Goal: Task Accomplishment & Management: Use online tool/utility

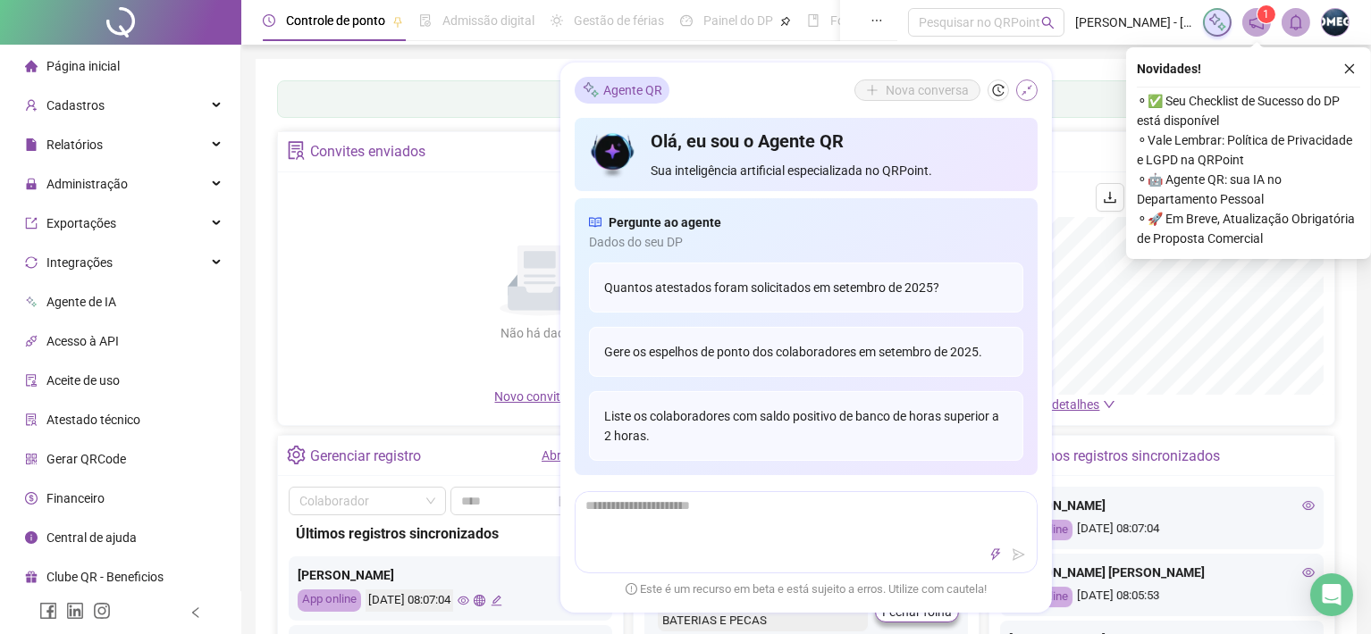
click at [1023, 91] on icon "shrink" at bounding box center [1026, 90] width 13 height 13
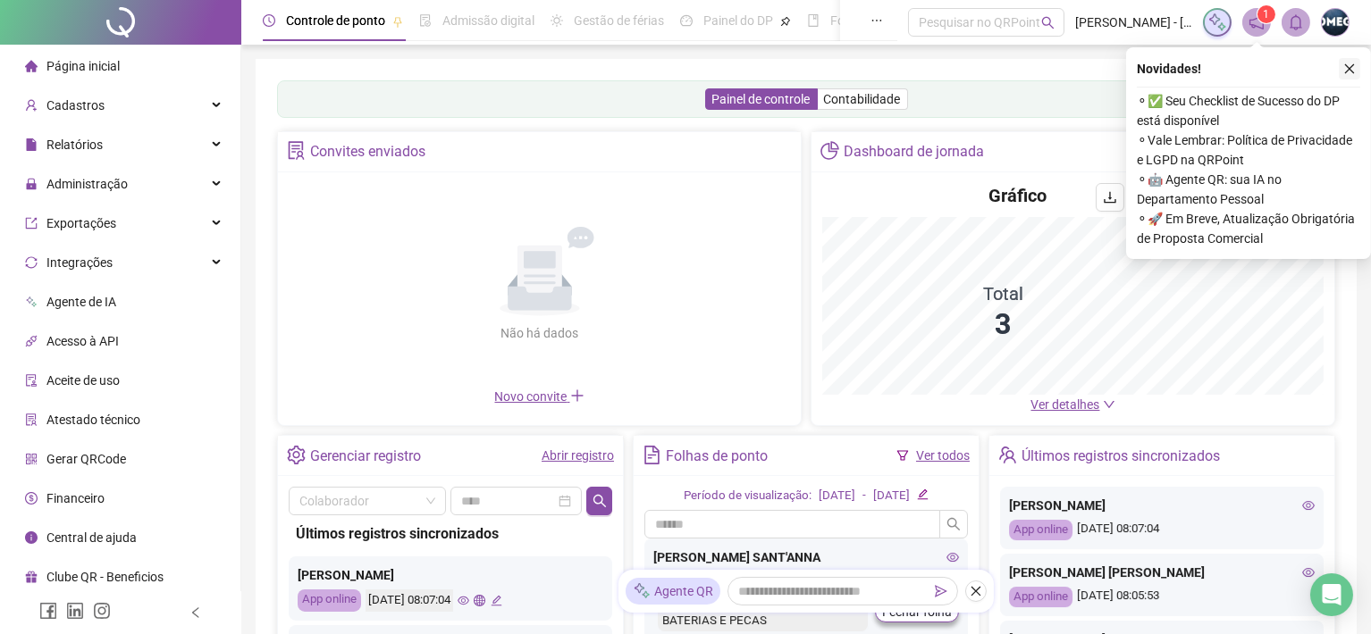
click at [1352, 71] on icon "close" at bounding box center [1350, 69] width 10 height 10
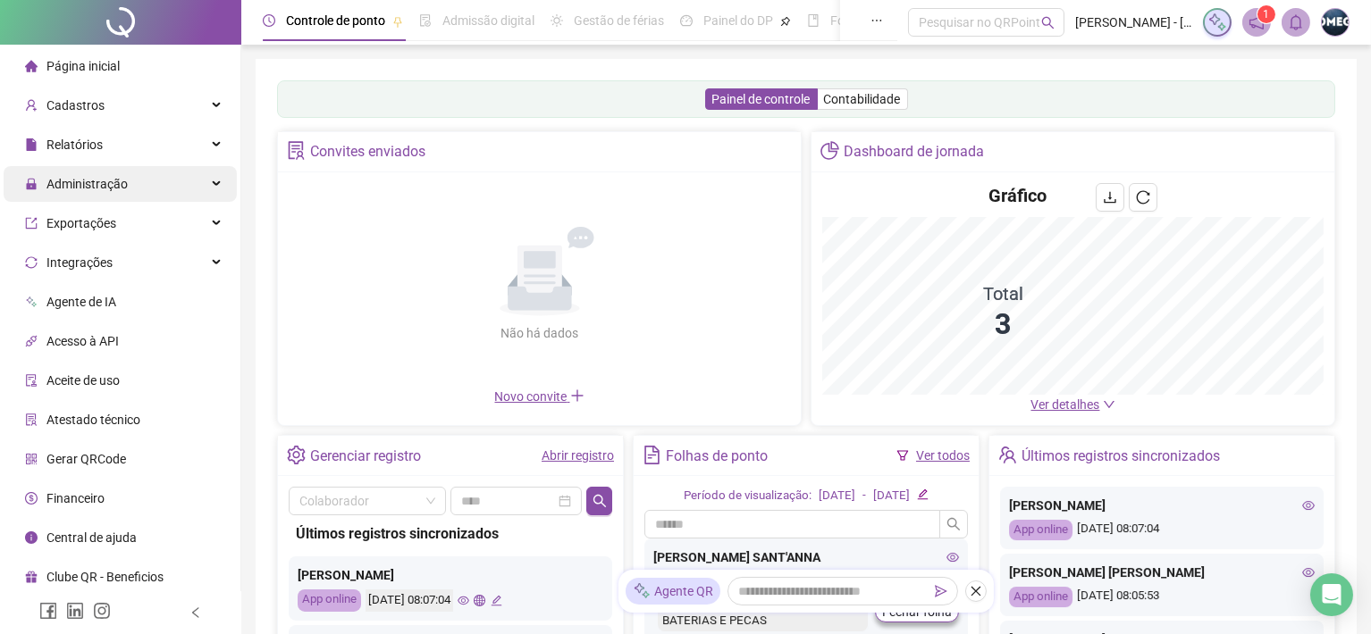
click at [117, 193] on span "Administração" at bounding box center [76, 184] width 103 height 36
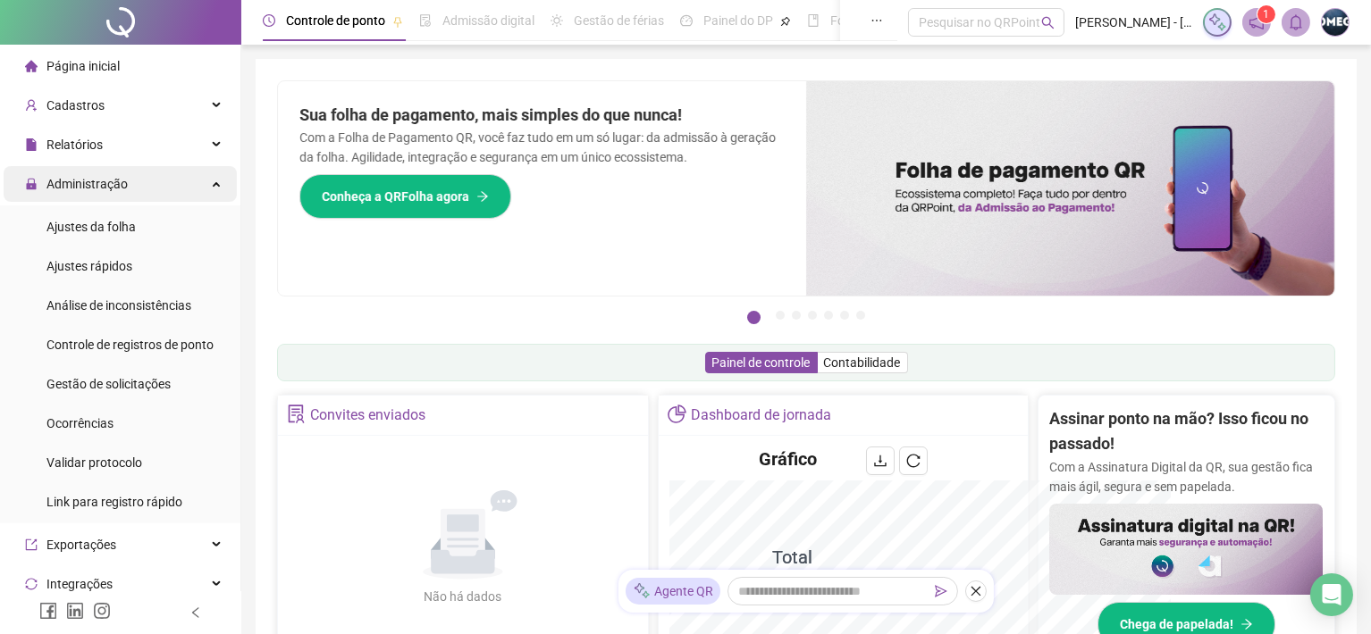
click at [199, 189] on div "Administração" at bounding box center [120, 184] width 233 height 36
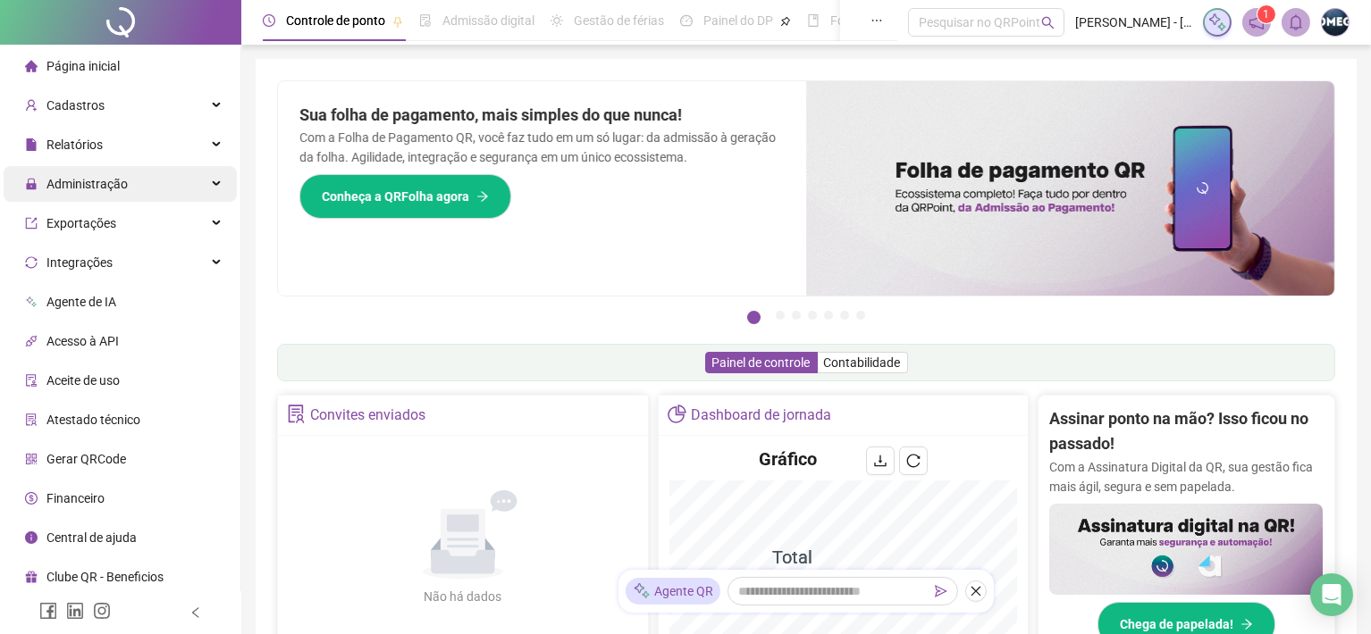
click at [198, 189] on div "Administração" at bounding box center [120, 184] width 233 height 36
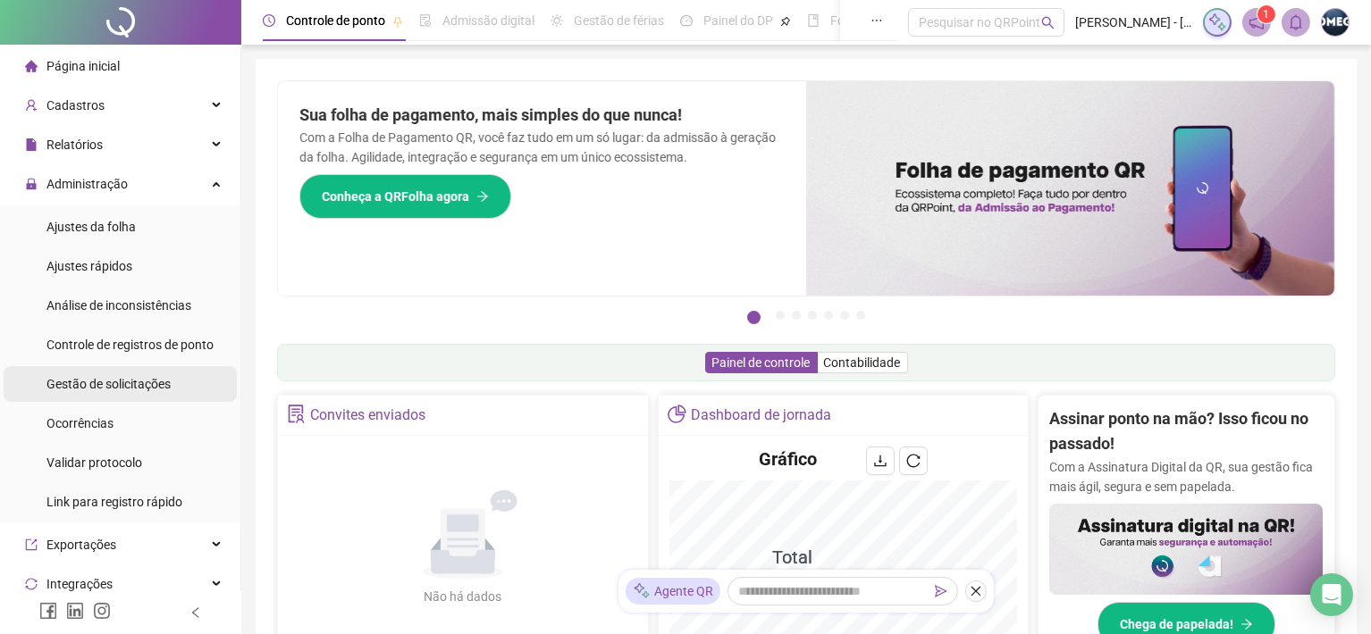
click at [135, 379] on span "Gestão de solicitações" at bounding box center [108, 384] width 124 height 14
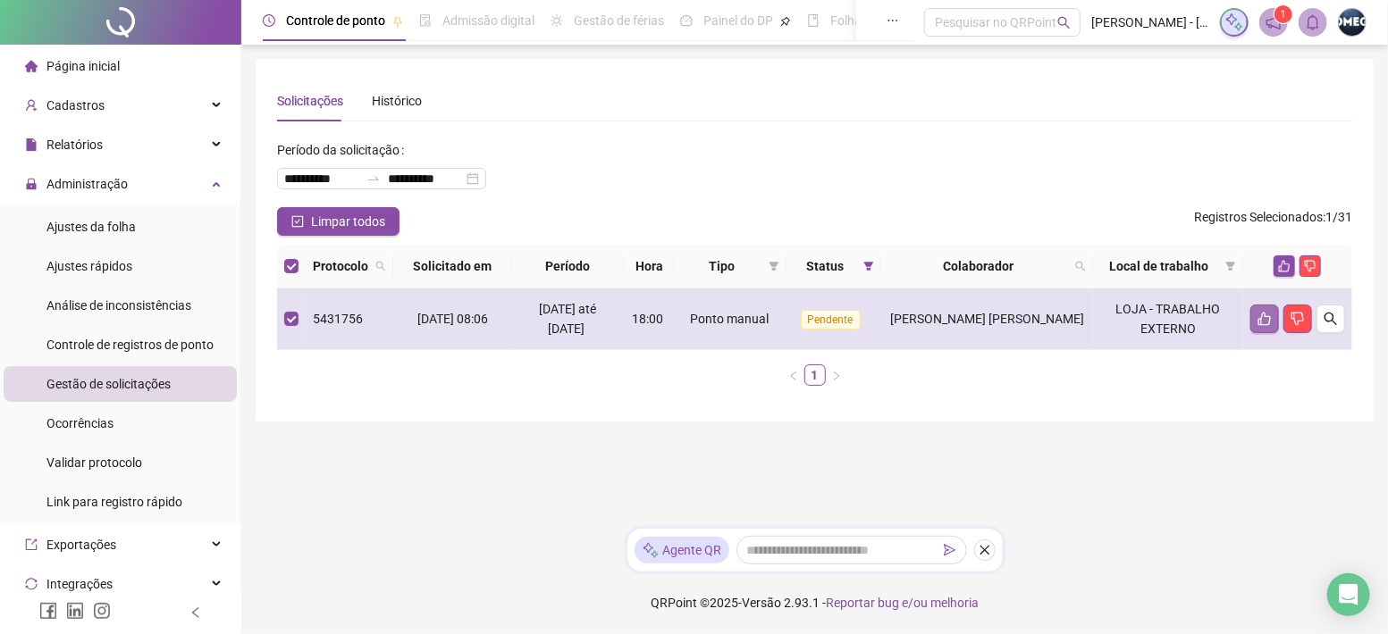
click at [1263, 318] on icon "like" at bounding box center [1264, 319] width 14 height 14
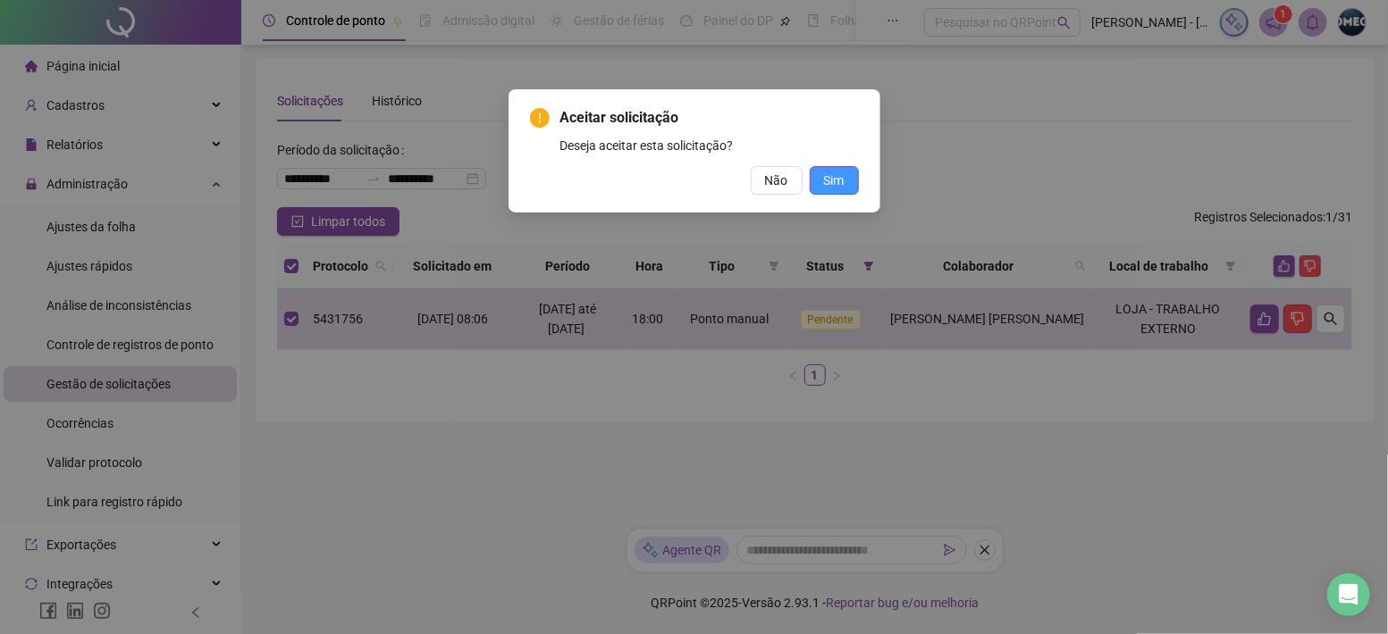
click at [838, 180] on span "Sim" at bounding box center [834, 181] width 21 height 20
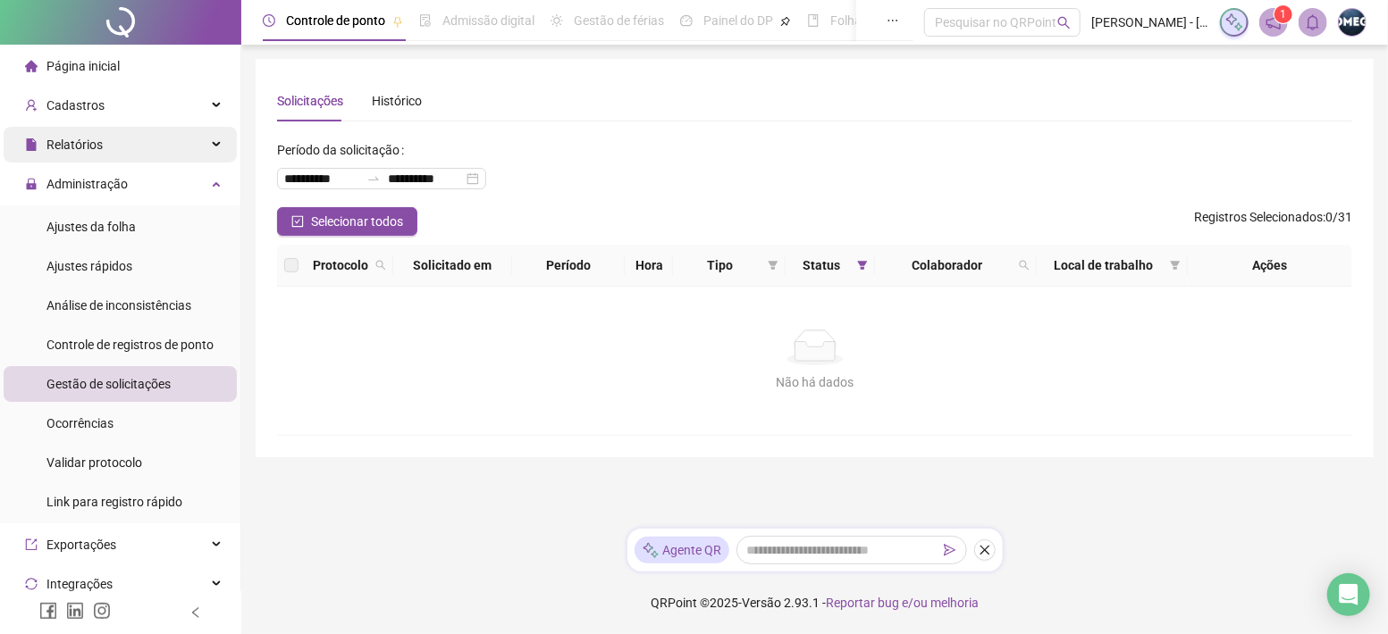
click at [138, 151] on div "Relatórios" at bounding box center [120, 145] width 233 height 36
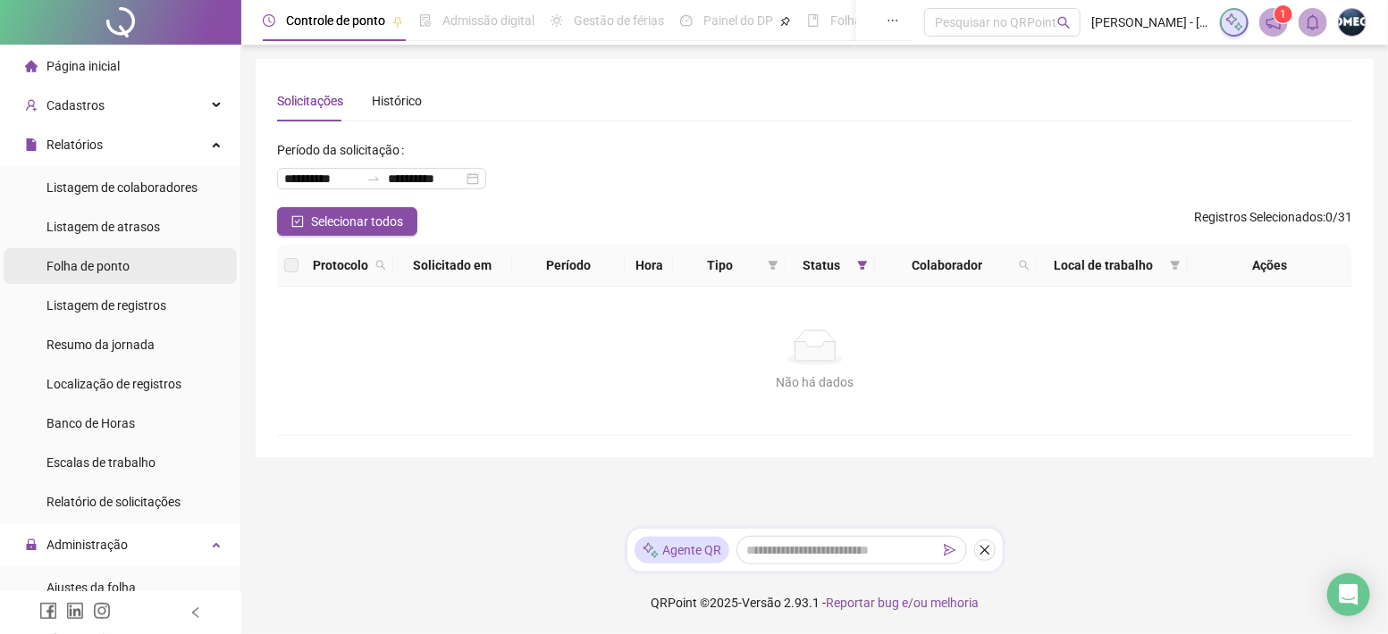
click at [124, 259] on span "Folha de ponto" at bounding box center [87, 266] width 83 height 14
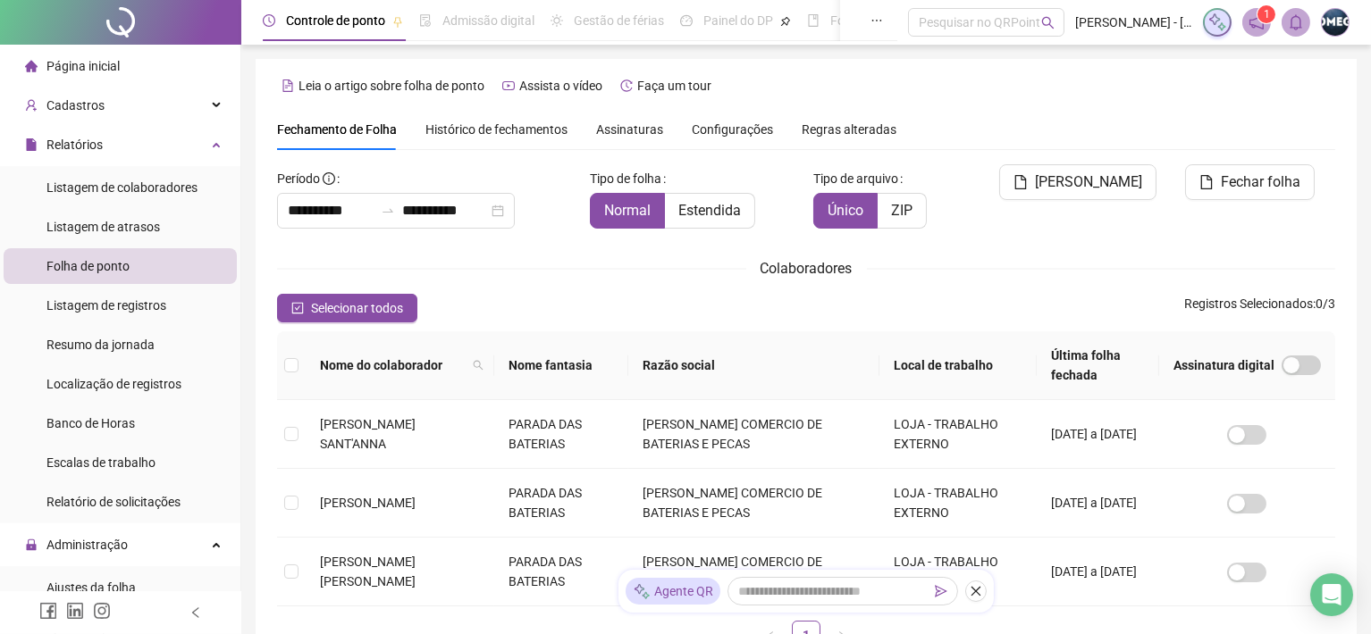
scroll to position [48, 0]
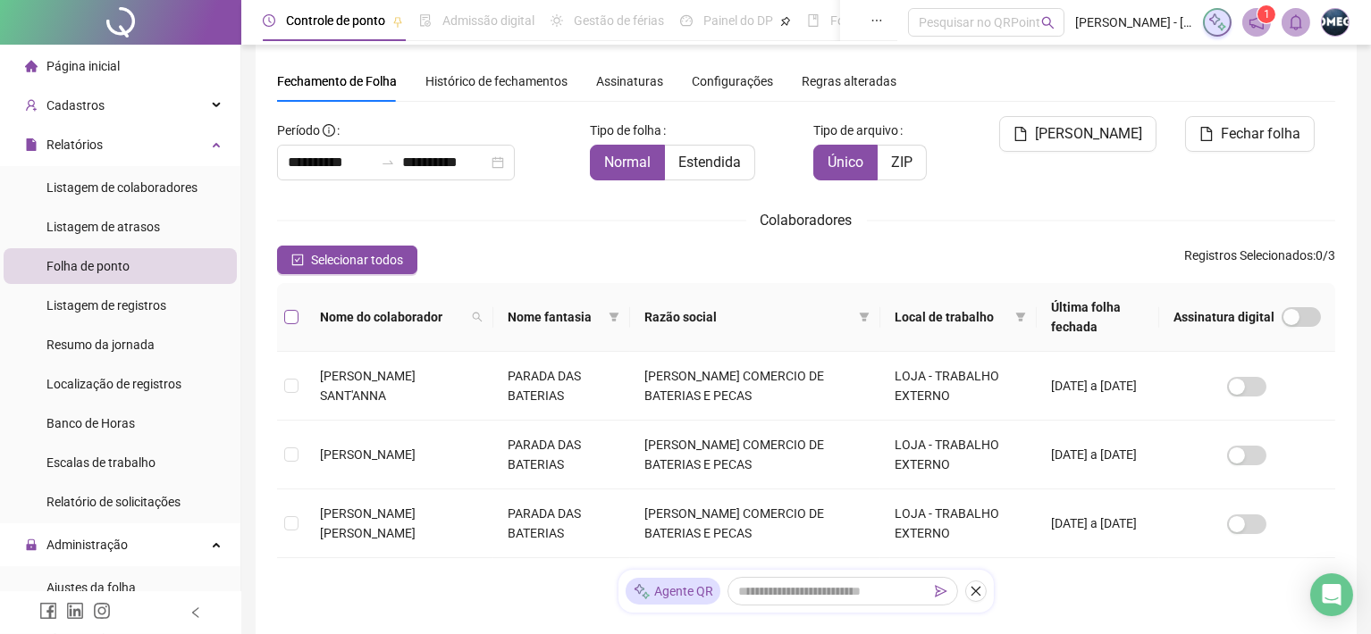
click at [297, 307] on label at bounding box center [291, 317] width 14 height 20
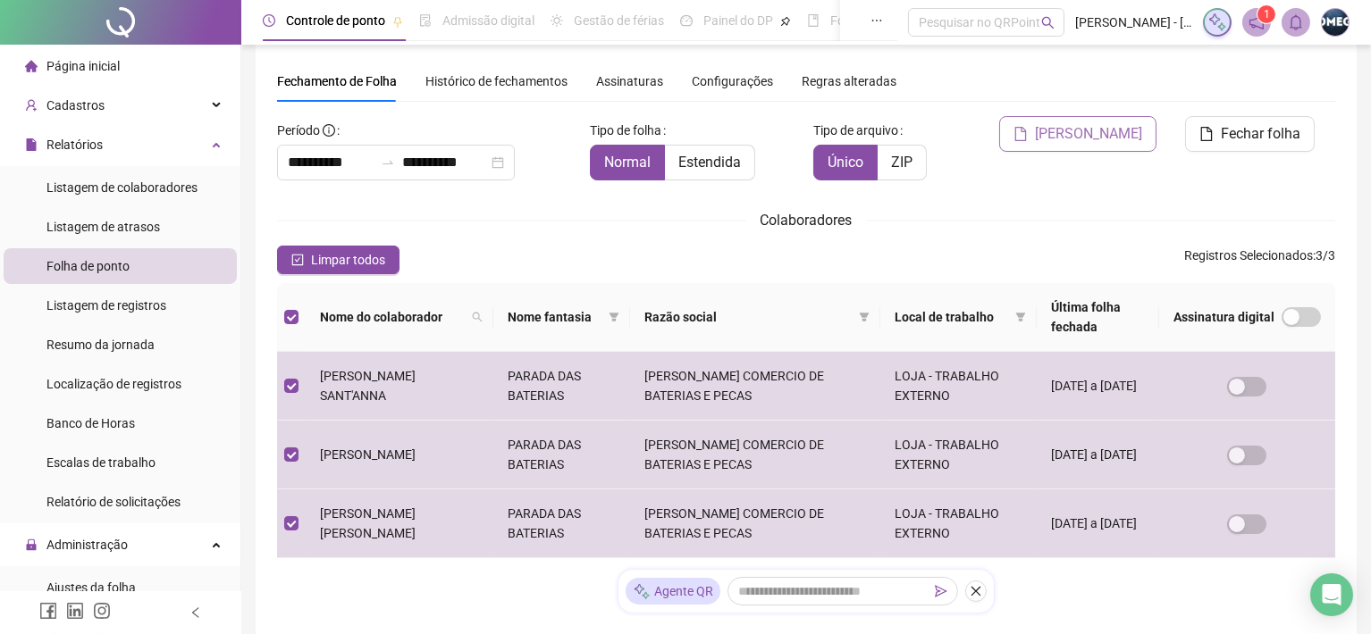
click at [1077, 133] on span "[PERSON_NAME]" at bounding box center [1088, 133] width 107 height 21
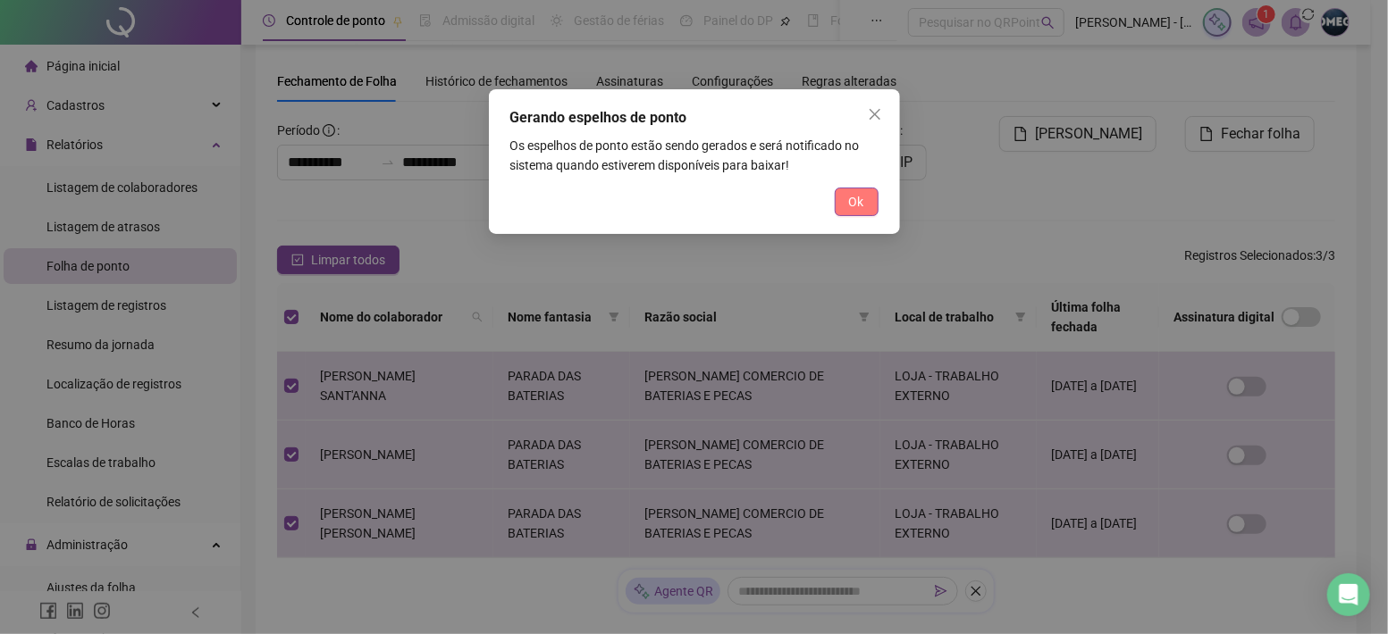
click at [854, 202] on span "Ok" at bounding box center [856, 202] width 15 height 20
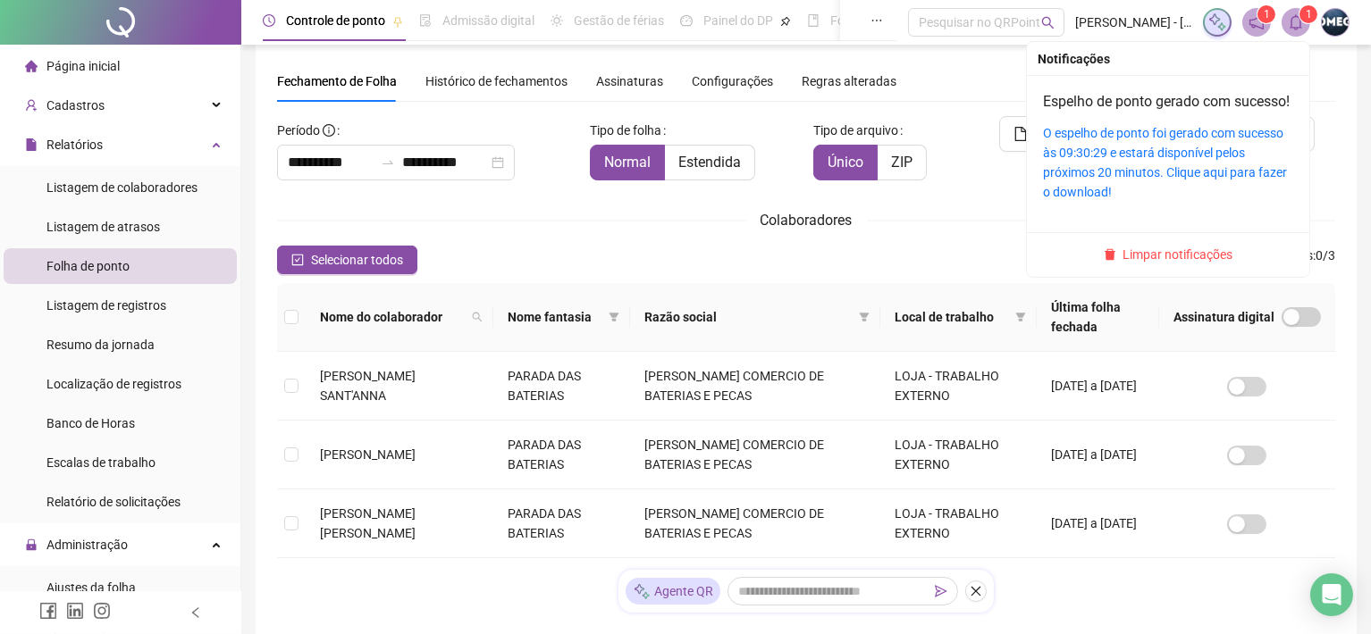
click at [1305, 28] on span at bounding box center [1295, 22] width 29 height 29
click at [1164, 160] on link "O espelho de ponto foi gerado com sucesso às 09:30:29 e estará disponível pelos…" at bounding box center [1165, 162] width 244 height 73
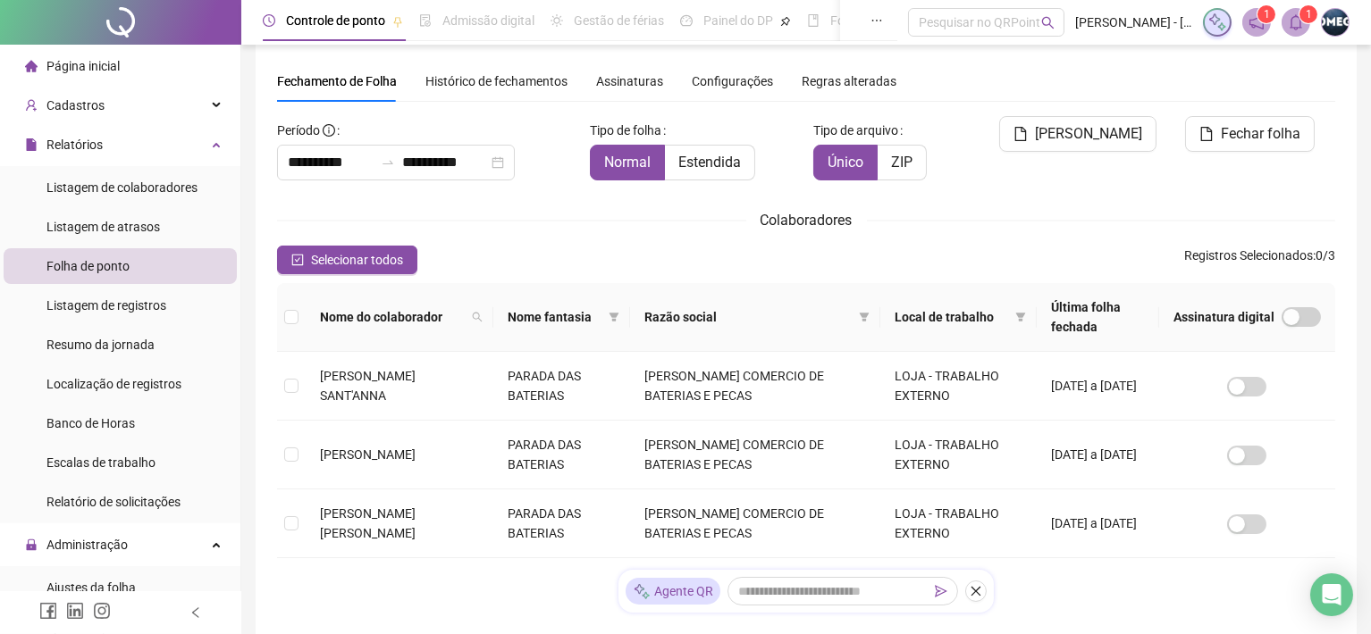
click at [599, 247] on div "Selecionar todos Registros Selecionados : 0 / 3" at bounding box center [806, 260] width 1058 height 29
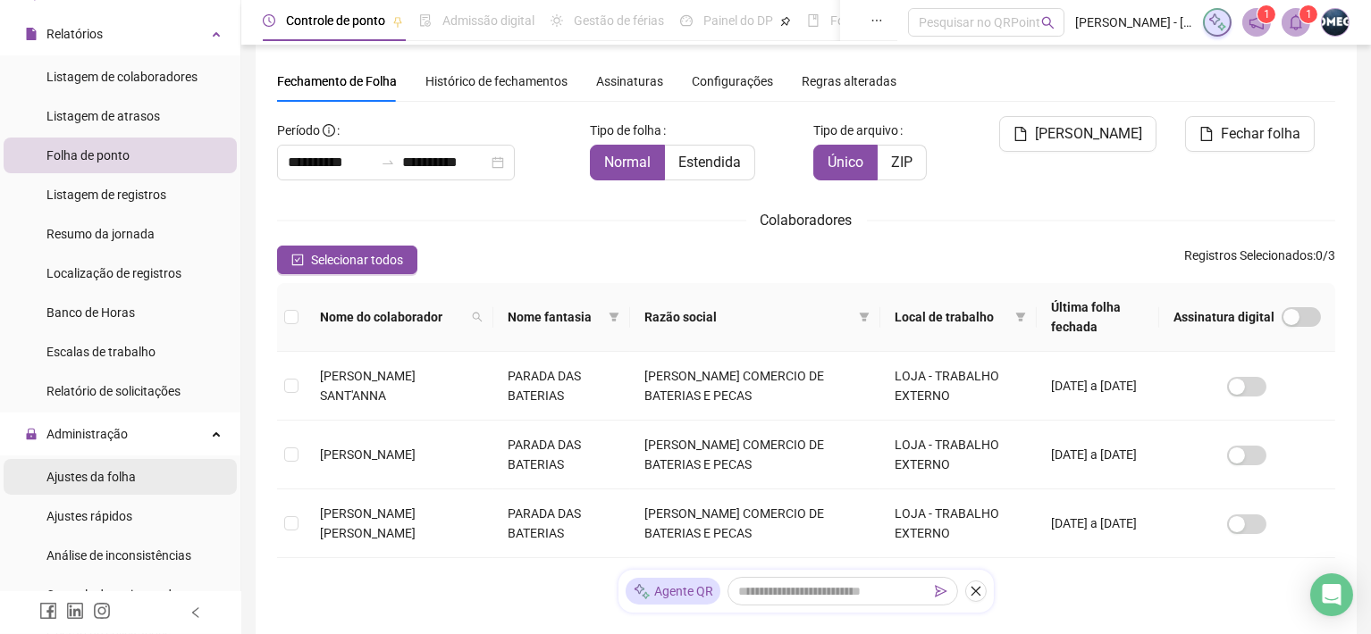
scroll to position [222, 0]
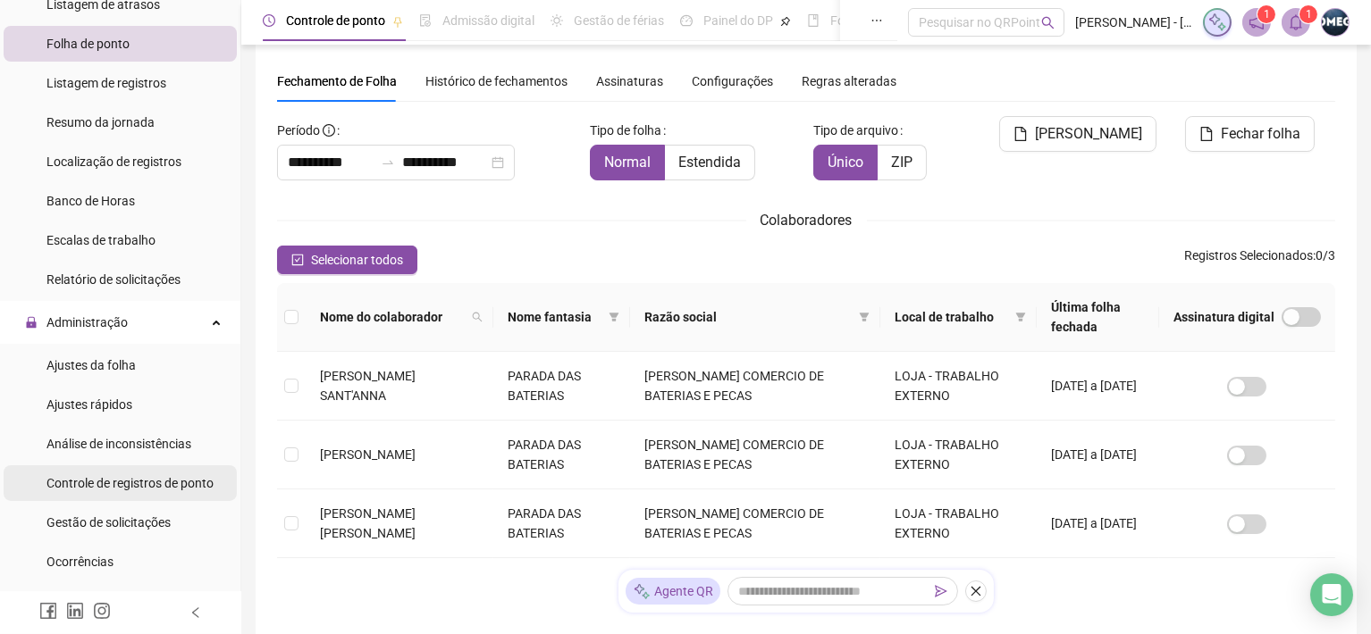
click at [168, 486] on span "Controle de registros de ponto" at bounding box center [129, 483] width 167 height 14
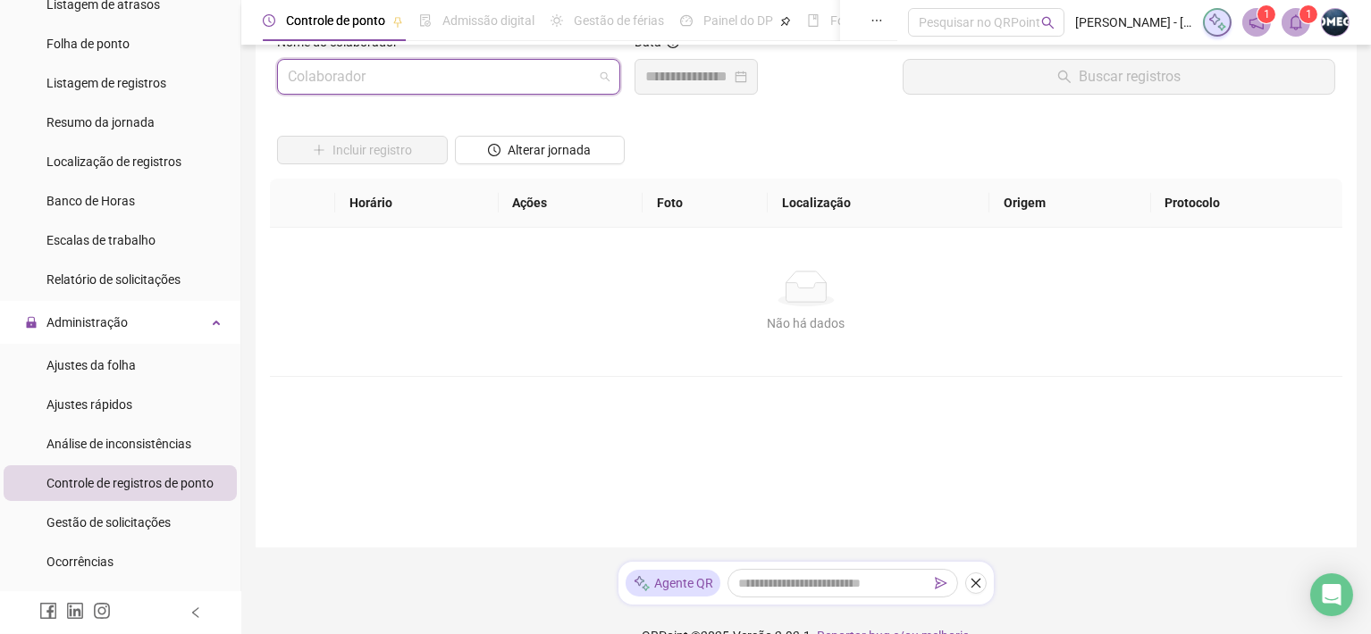
click at [438, 83] on input "search" at bounding box center [441, 77] width 306 height 34
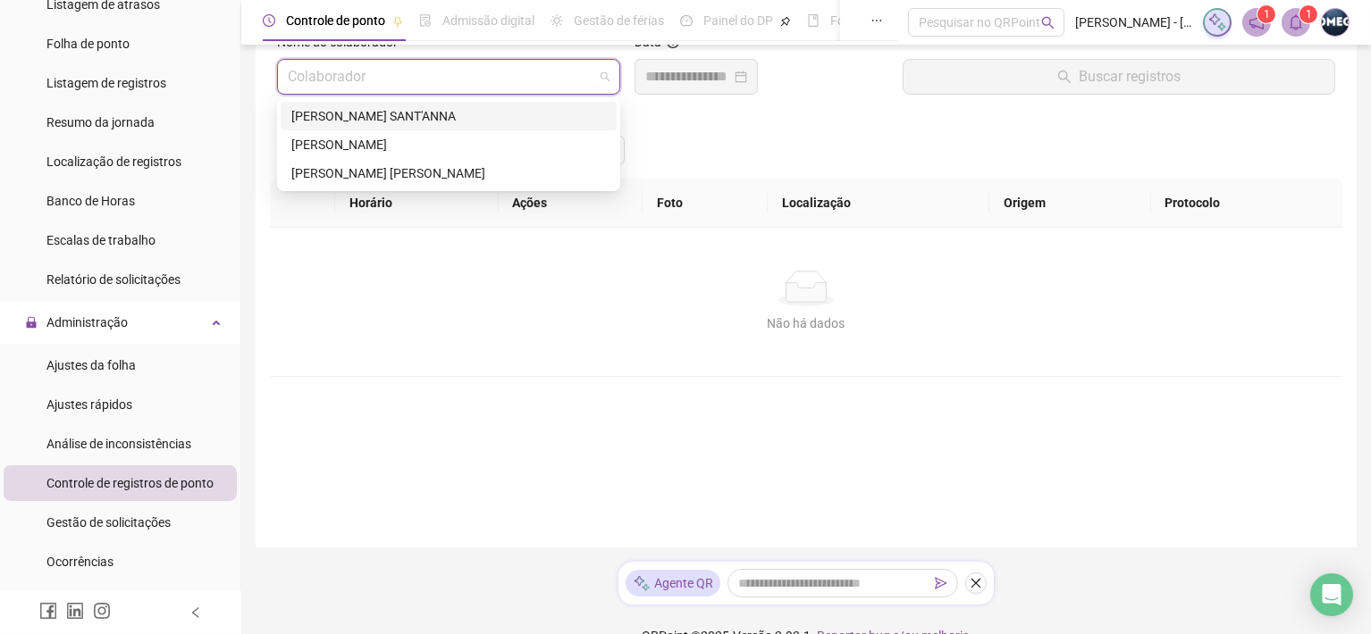
click at [442, 119] on div "[PERSON_NAME] SANT'ANNA" at bounding box center [448, 116] width 315 height 20
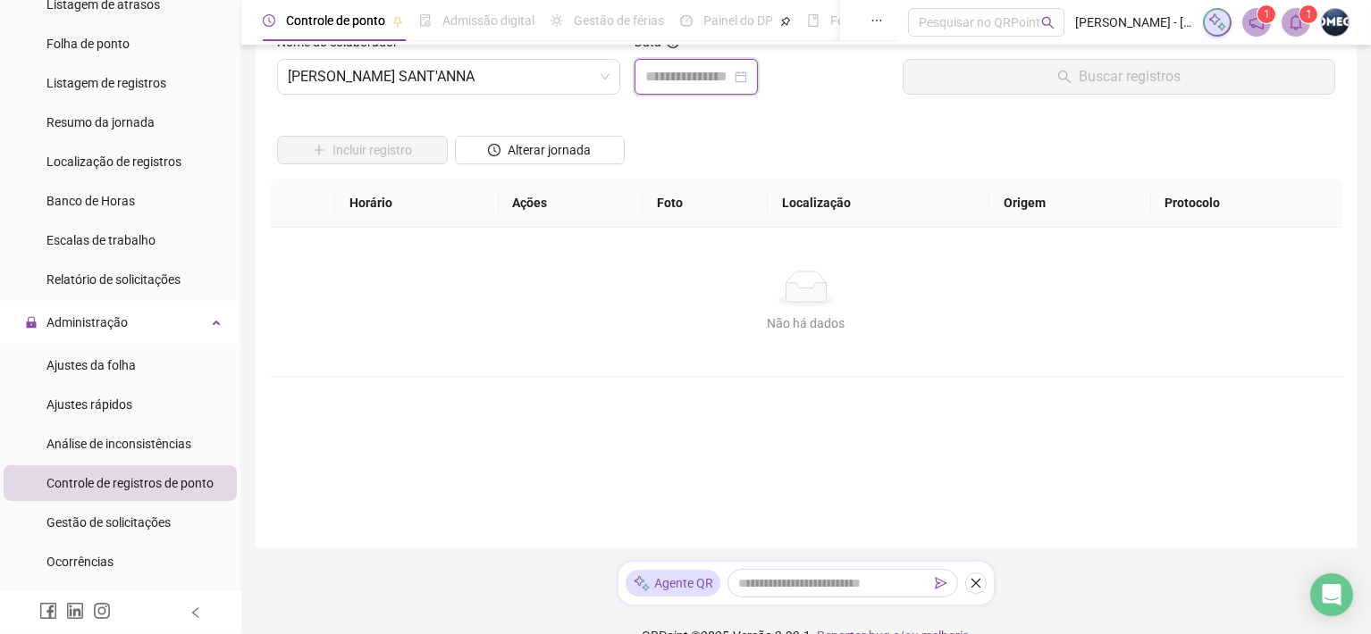
click at [657, 75] on input at bounding box center [688, 76] width 86 height 21
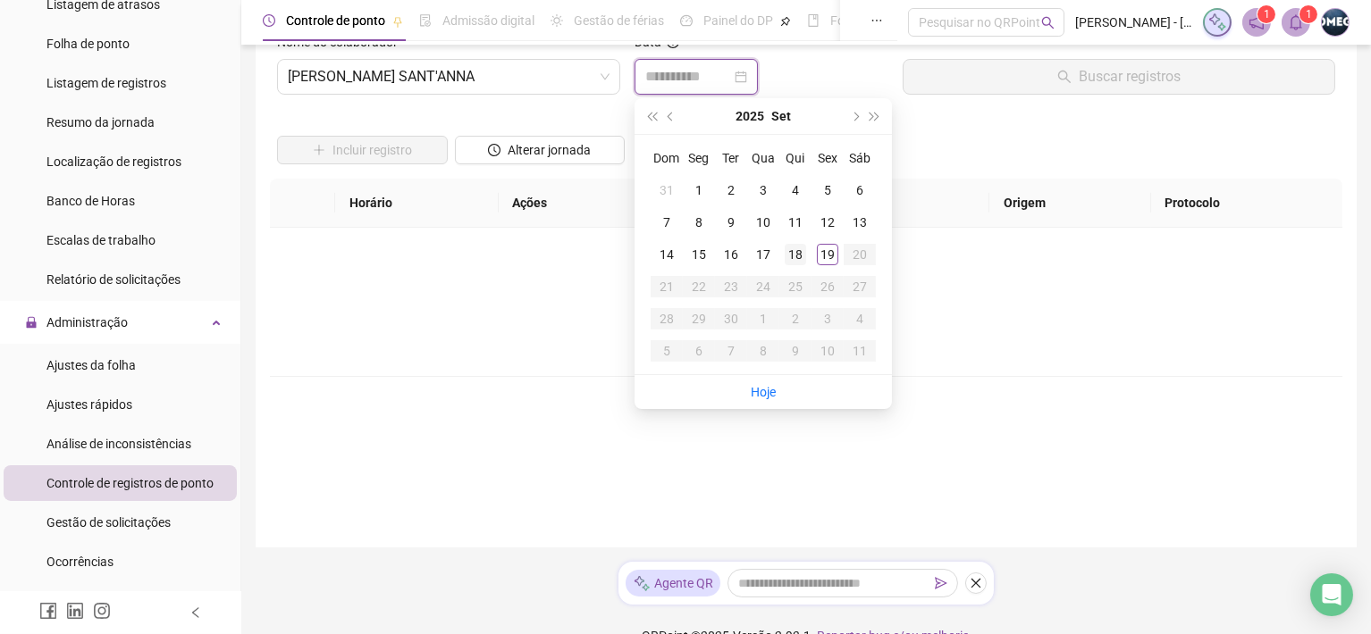
type input "**********"
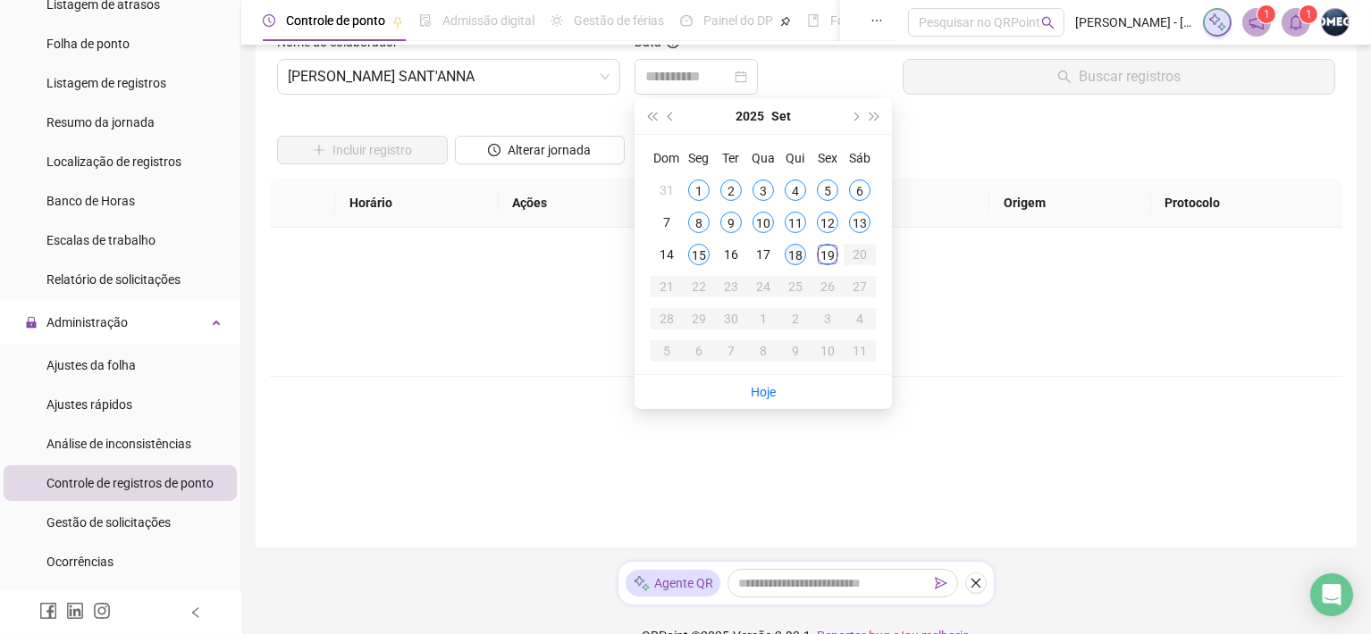
click at [798, 256] on div "18" at bounding box center [795, 254] width 21 height 21
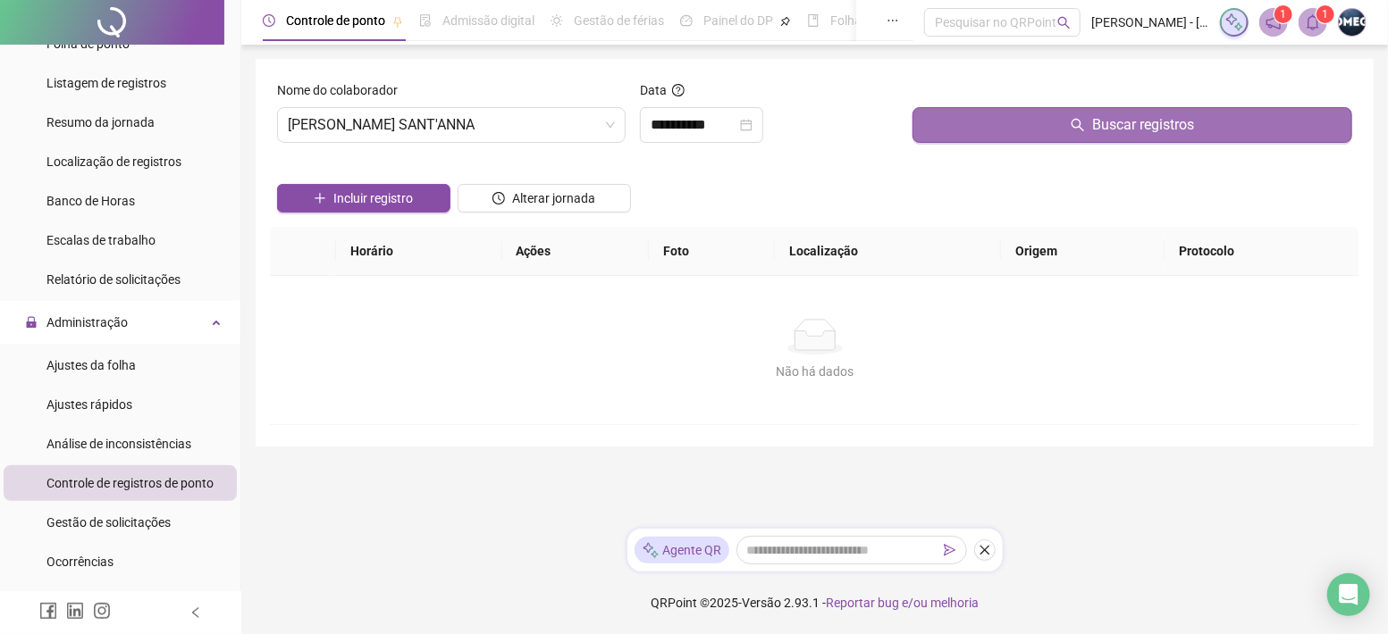
click at [981, 141] on button "Buscar registros" at bounding box center [1132, 125] width 440 height 36
